Goal: Task Accomplishment & Management: Manage account settings

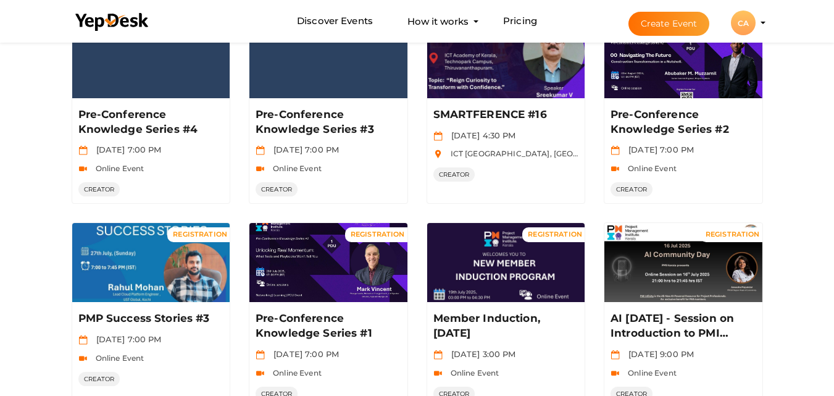
scroll to position [543, 0]
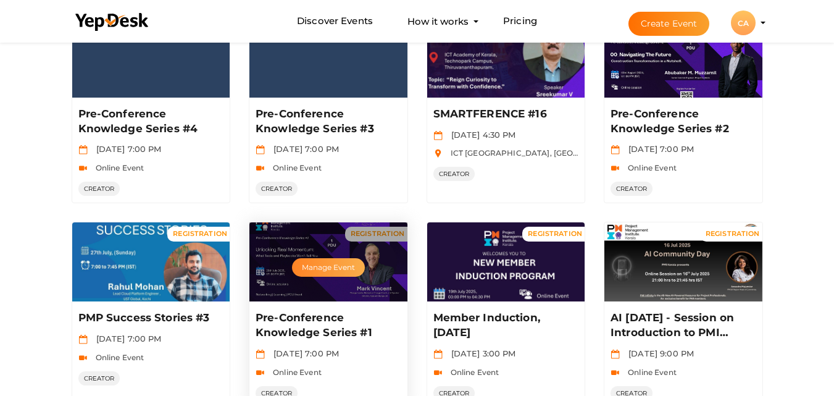
click at [329, 272] on button "Manage Event" at bounding box center [328, 267] width 73 height 19
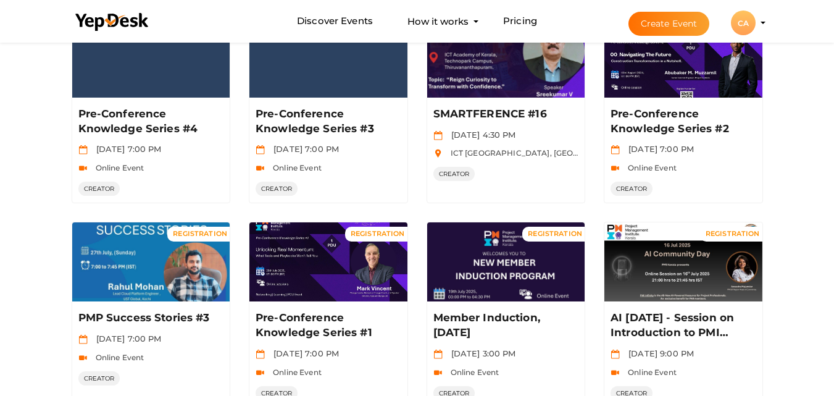
scroll to position [632, 0]
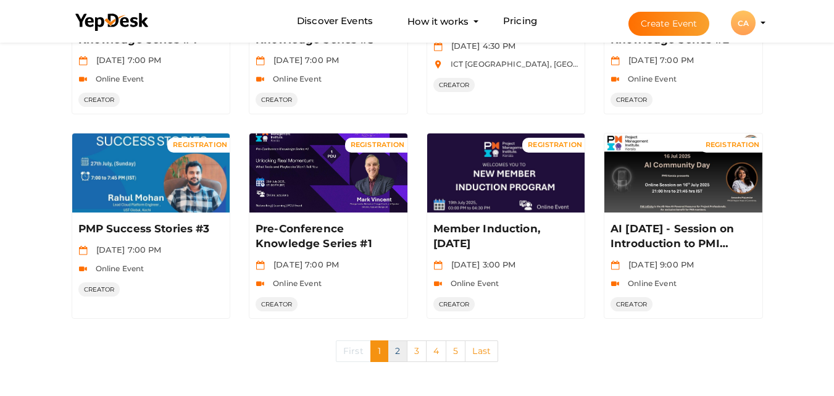
click at [403, 346] on link "2" at bounding box center [398, 351] width 20 height 22
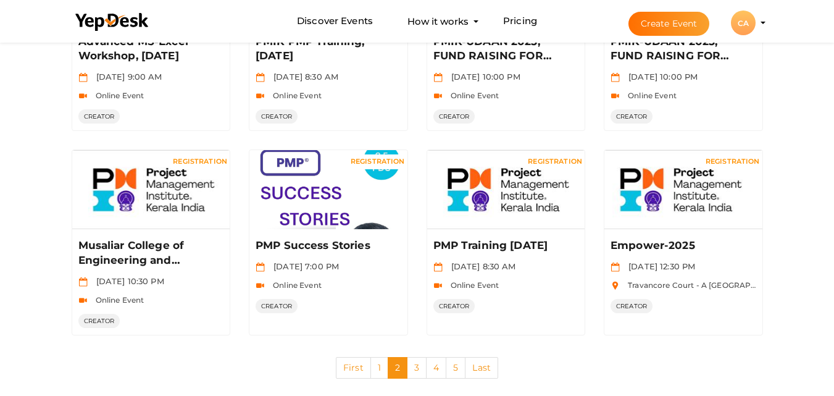
scroll to position [634, 0]
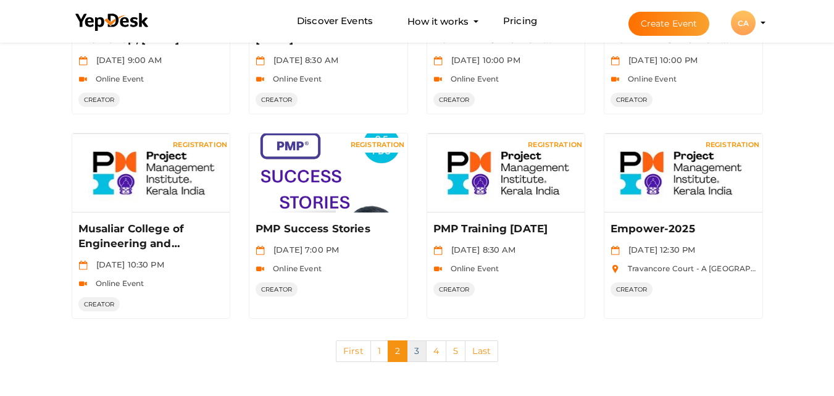
click at [418, 347] on link "3" at bounding box center [417, 351] width 20 height 22
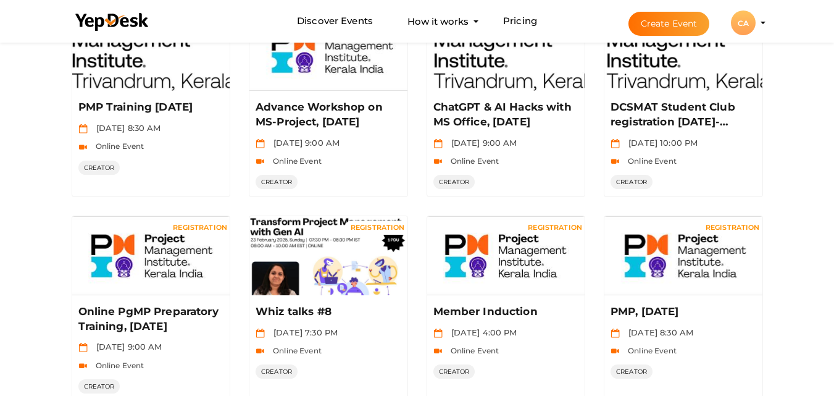
scroll to position [632, 0]
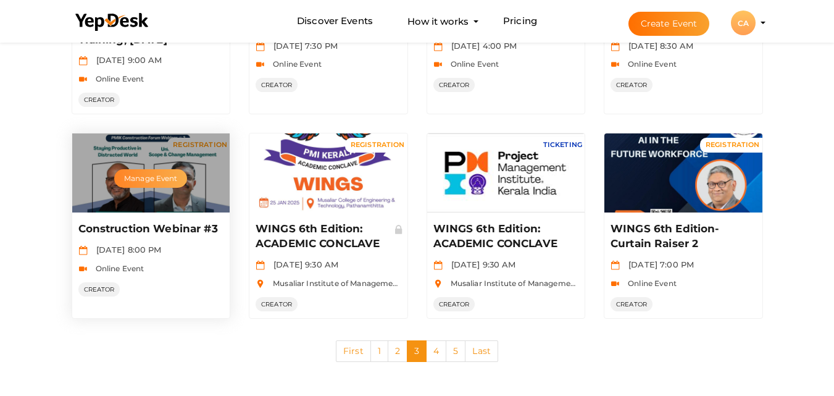
click at [153, 170] on button "Manage Event" at bounding box center [150, 178] width 73 height 19
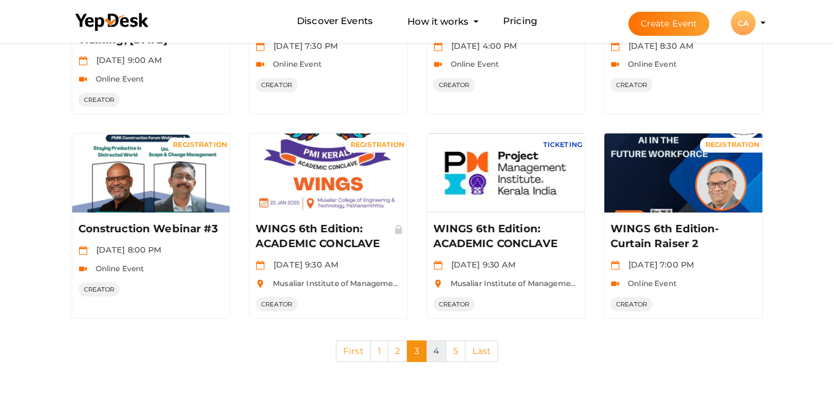
click at [429, 354] on link "4" at bounding box center [436, 351] width 20 height 22
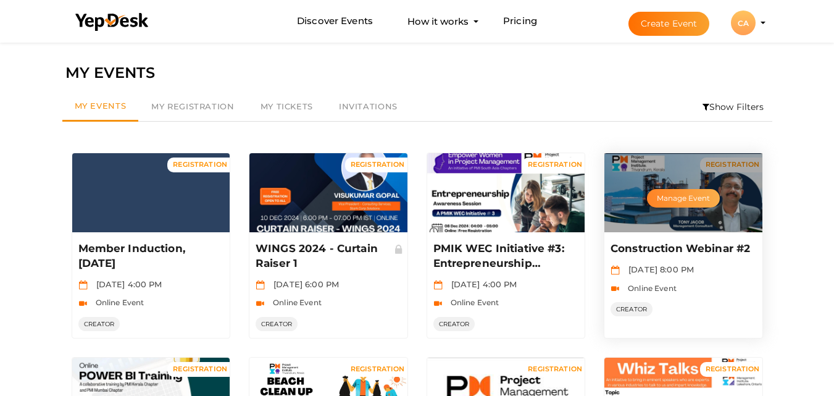
click at [699, 197] on button "Manage Event" at bounding box center [683, 198] width 73 height 19
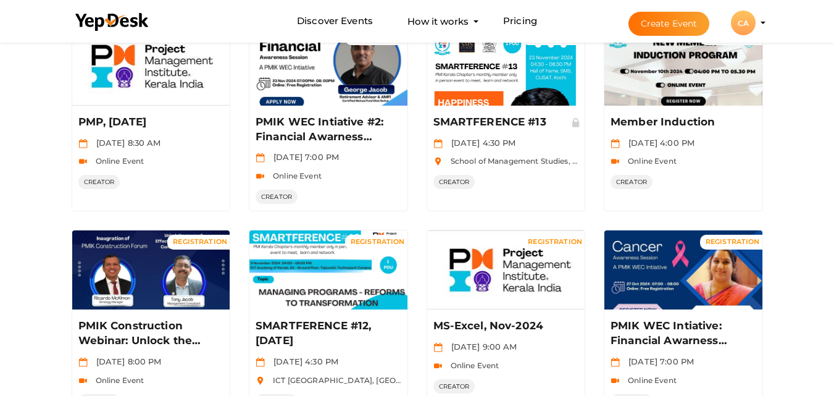
scroll to position [576, 0]
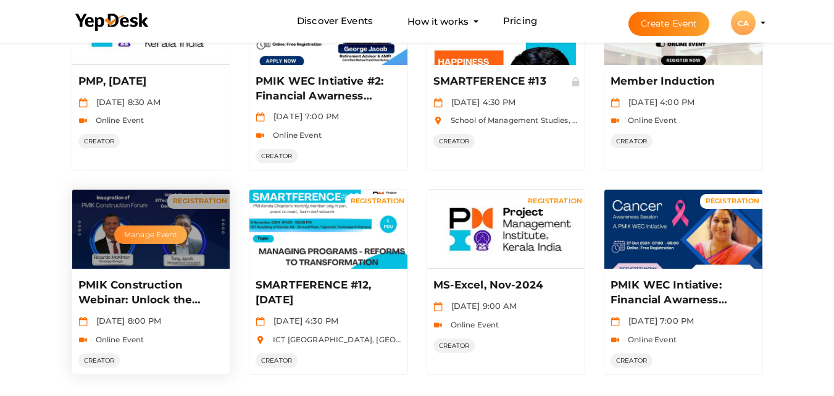
click at [156, 240] on button "Manage Event" at bounding box center [150, 234] width 73 height 19
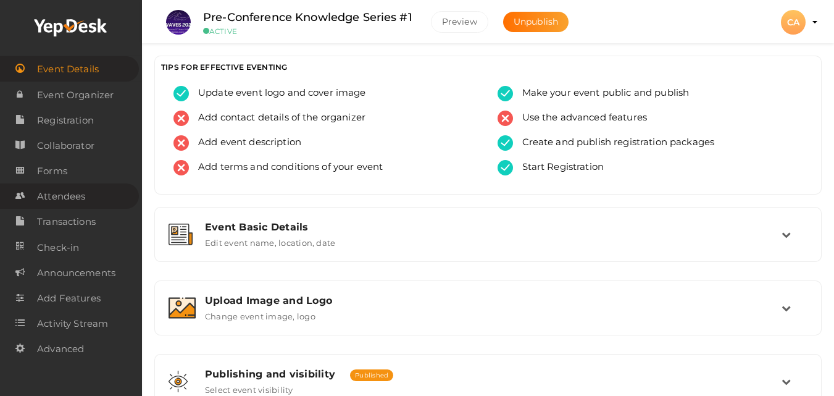
click at [68, 193] on span "Attendees" at bounding box center [61, 196] width 48 height 25
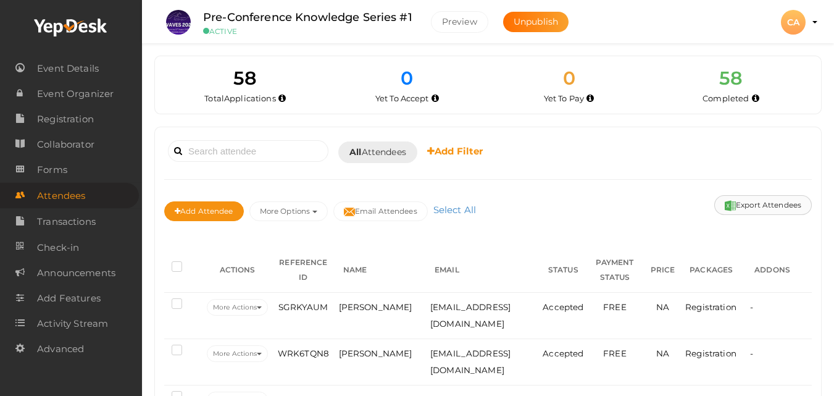
click at [777, 210] on button "Export Attendees" at bounding box center [763, 205] width 98 height 20
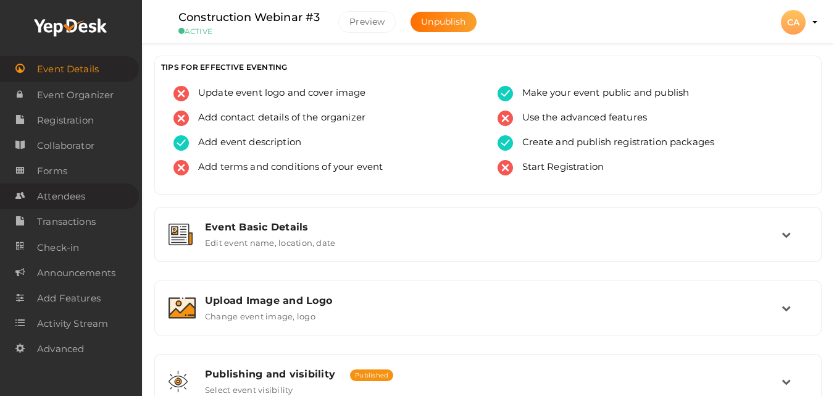
click at [69, 198] on span "Attendees" at bounding box center [61, 196] width 48 height 25
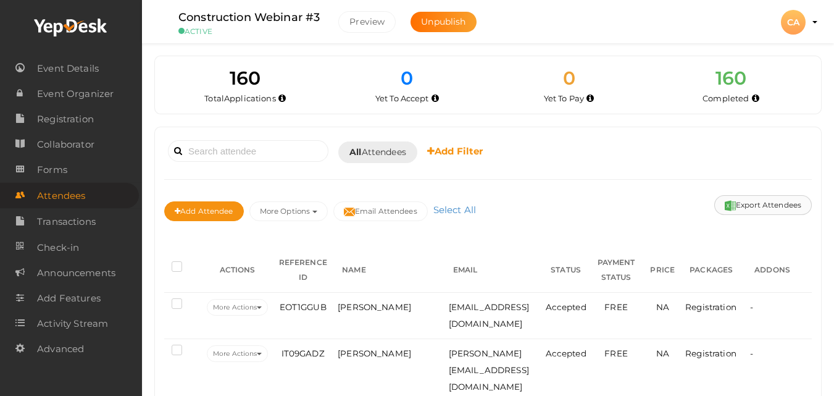
click at [783, 198] on button "Export Attendees" at bounding box center [763, 205] width 98 height 20
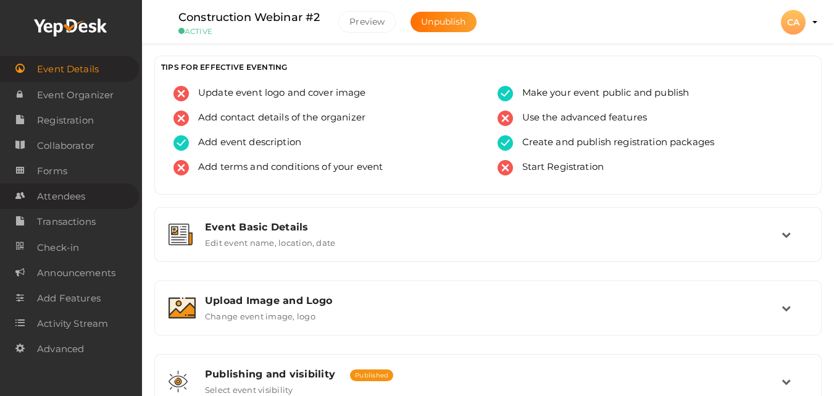
click at [94, 191] on link "Attendees" at bounding box center [69, 195] width 139 height 25
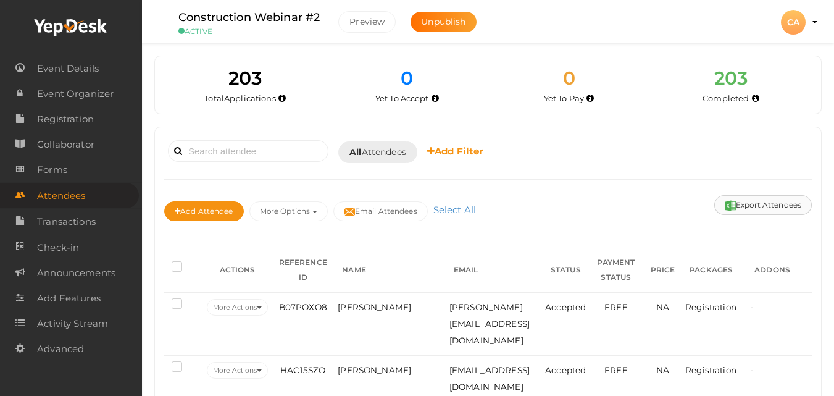
click at [769, 199] on button "Export Attendees" at bounding box center [763, 205] width 98 height 20
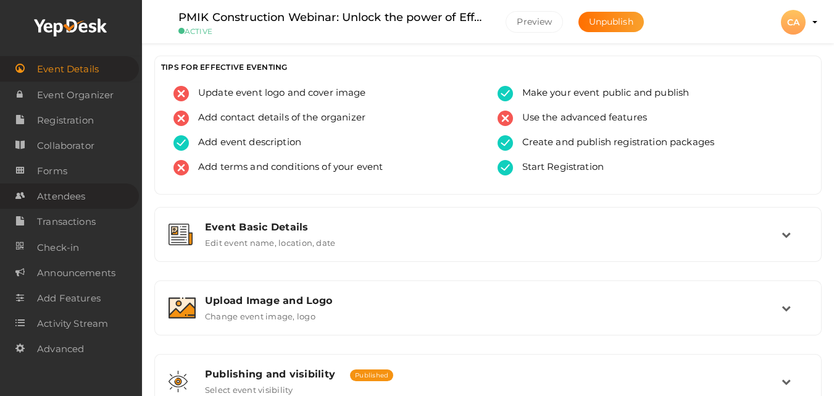
click at [94, 188] on link "Attendees" at bounding box center [69, 195] width 139 height 25
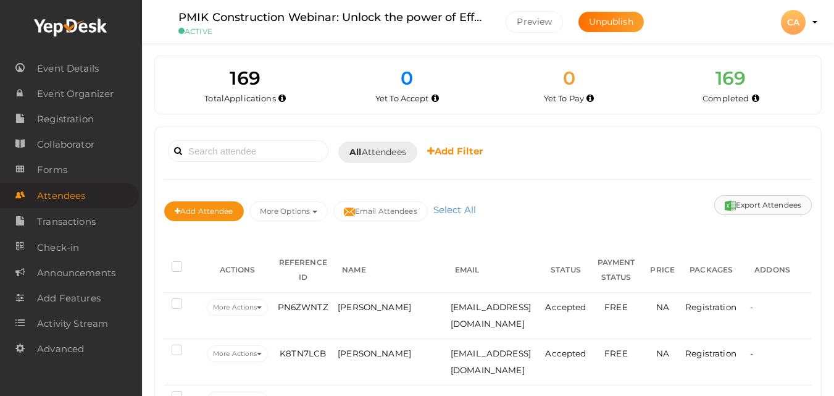
click at [774, 209] on button "Export Attendees" at bounding box center [763, 205] width 98 height 20
